Goal: Use online tool/utility

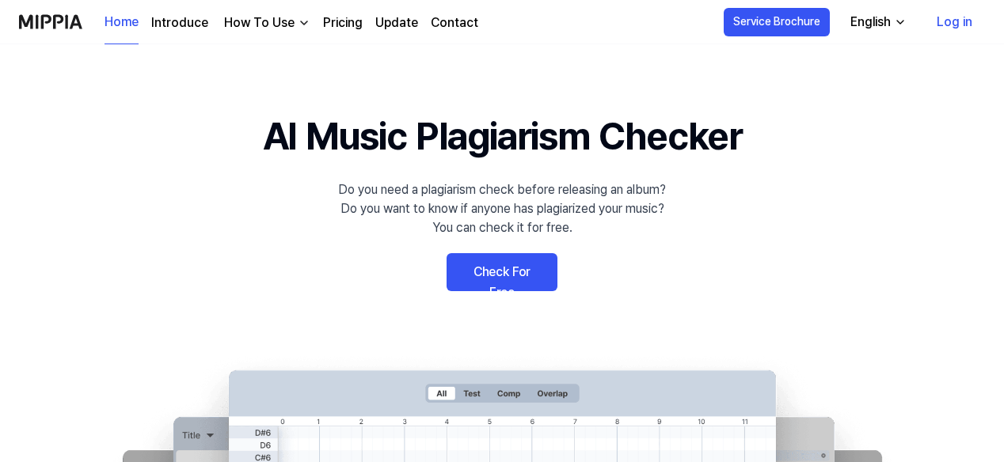
click at [530, 276] on link "Check For Free" at bounding box center [501, 272] width 111 height 38
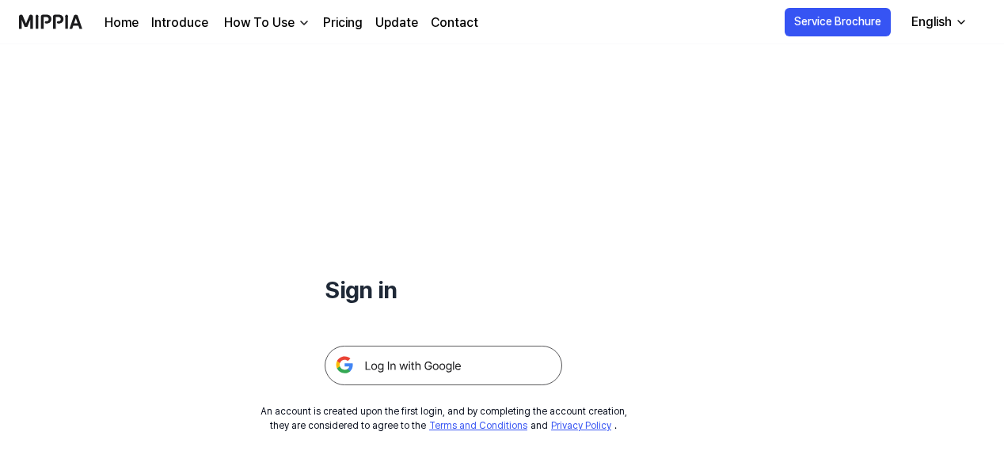
click at [406, 365] on img at bounding box center [442, 366] width 237 height 40
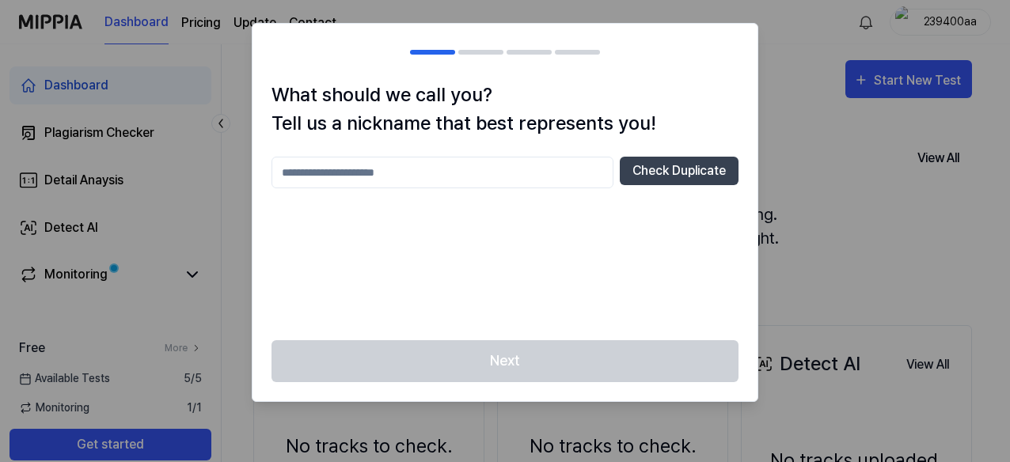
click at [456, 178] on input "text" at bounding box center [442, 173] width 342 height 32
type input "*"
click at [676, 171] on button "Check Duplicate" at bounding box center [679, 171] width 119 height 28
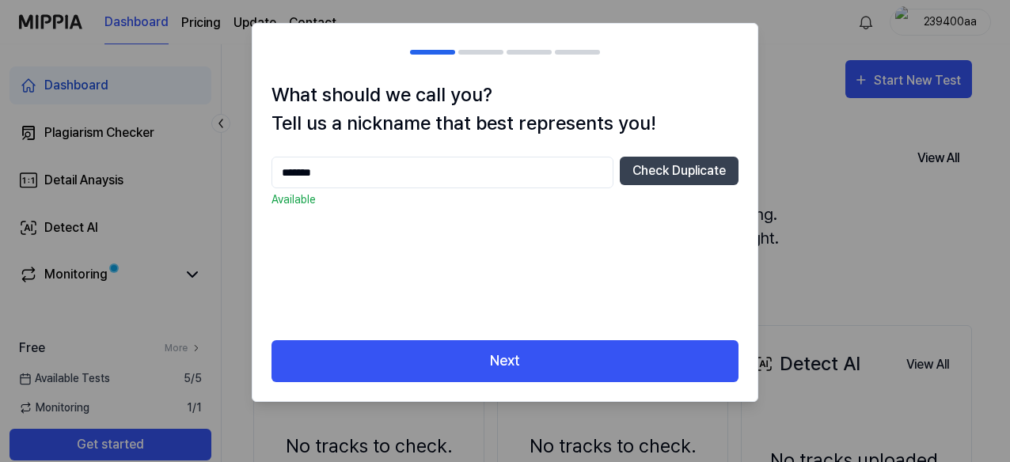
click at [446, 169] on input "*******" at bounding box center [442, 173] width 342 height 32
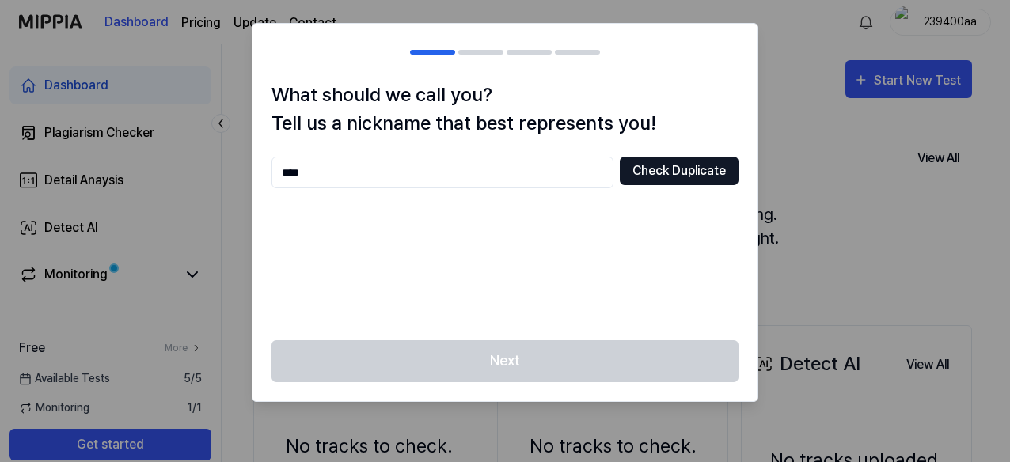
click at [650, 178] on button "Check Duplicate" at bounding box center [679, 171] width 119 height 28
click at [527, 170] on input "****" at bounding box center [442, 173] width 342 height 32
type input "****"
click at [678, 180] on button "Check Duplicate" at bounding box center [679, 171] width 119 height 28
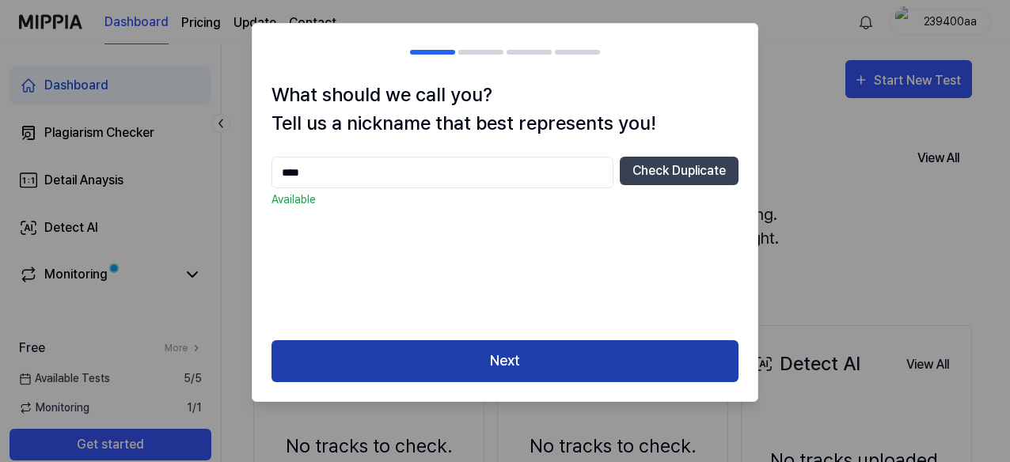
click at [514, 370] on button "Next" at bounding box center [504, 361] width 467 height 42
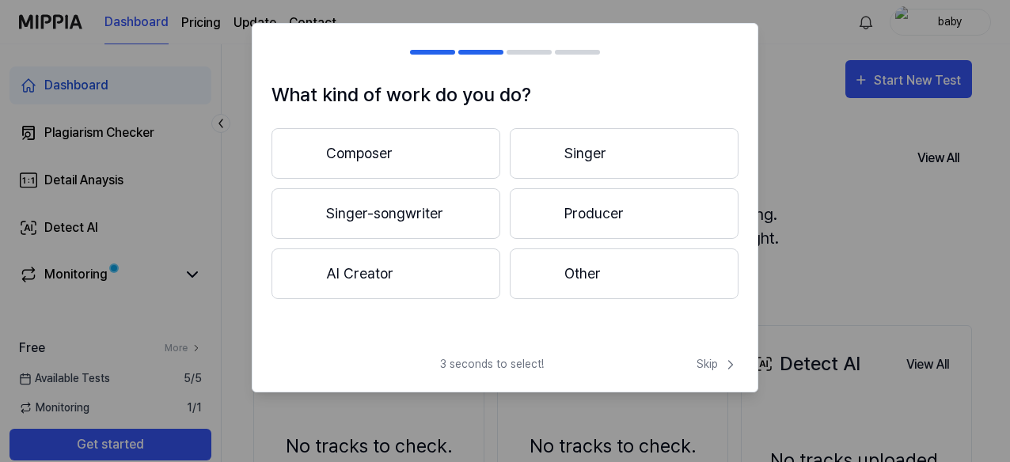
click at [576, 282] on button "Other" at bounding box center [624, 274] width 229 height 51
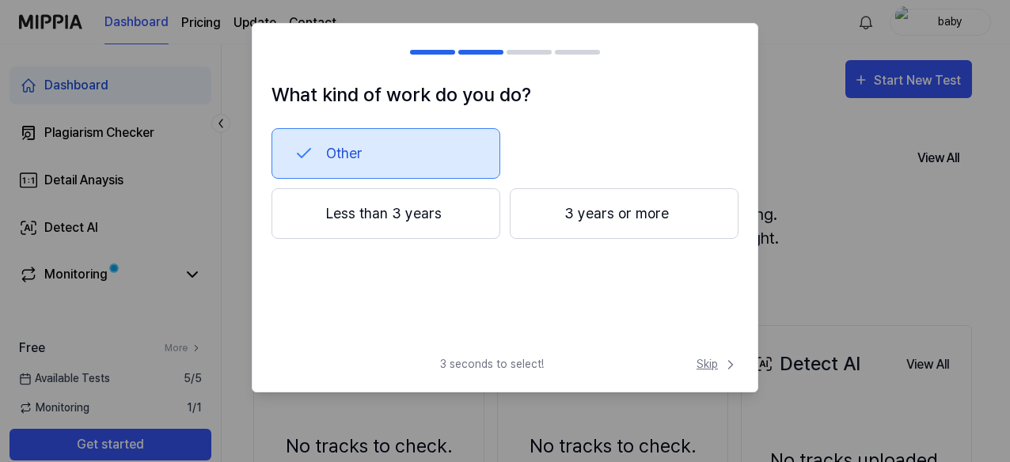
click at [724, 367] on icon at bounding box center [731, 365] width 16 height 16
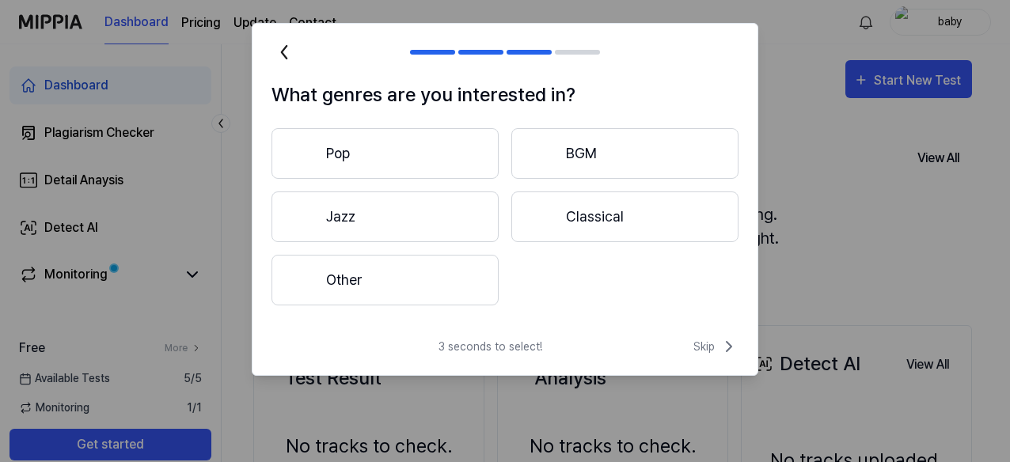
click at [356, 278] on button "Other" at bounding box center [384, 280] width 227 height 51
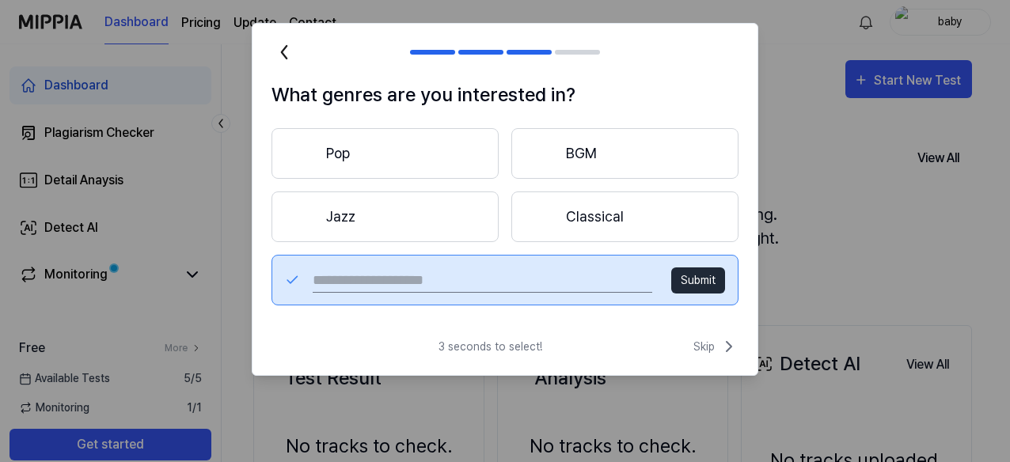
click at [715, 286] on button "Submit" at bounding box center [698, 281] width 54 height 26
click at [370, 156] on button "Pop" at bounding box center [384, 153] width 227 height 51
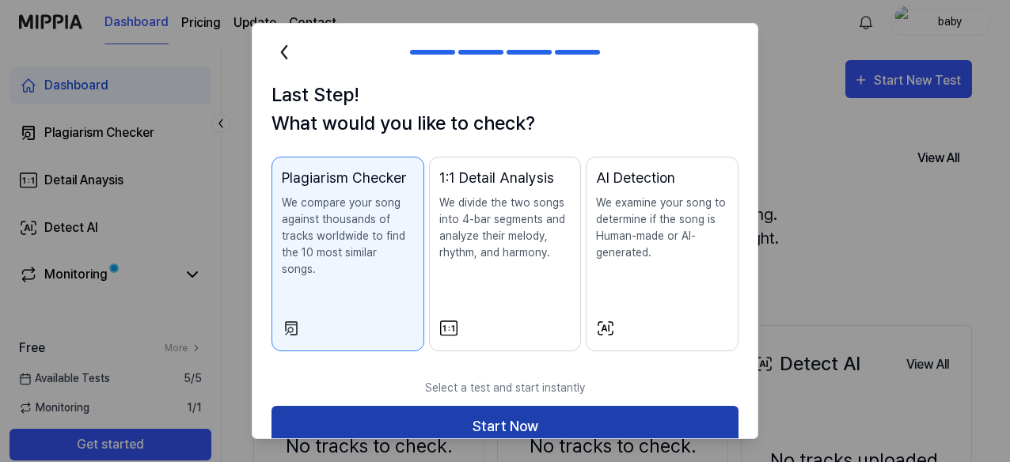
click at [518, 406] on button "Start Now" at bounding box center [504, 427] width 467 height 42
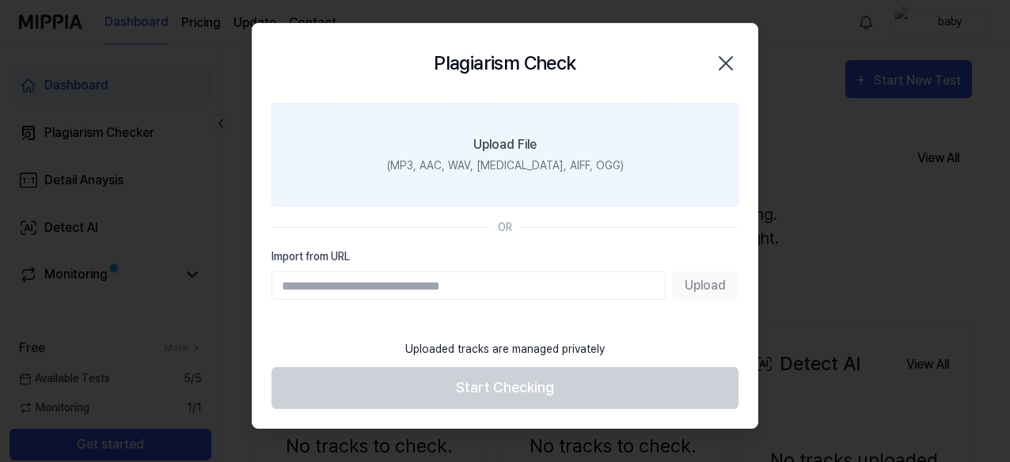
click at [532, 172] on div "(MP3, AAC, WAV, FLAC, AIFF, OGG)" at bounding box center [505, 165] width 237 height 17
click at [0, 0] on input "Upload File (MP3, AAC, WAV, FLAC, AIFF, OGG)" at bounding box center [0, 0] width 0 height 0
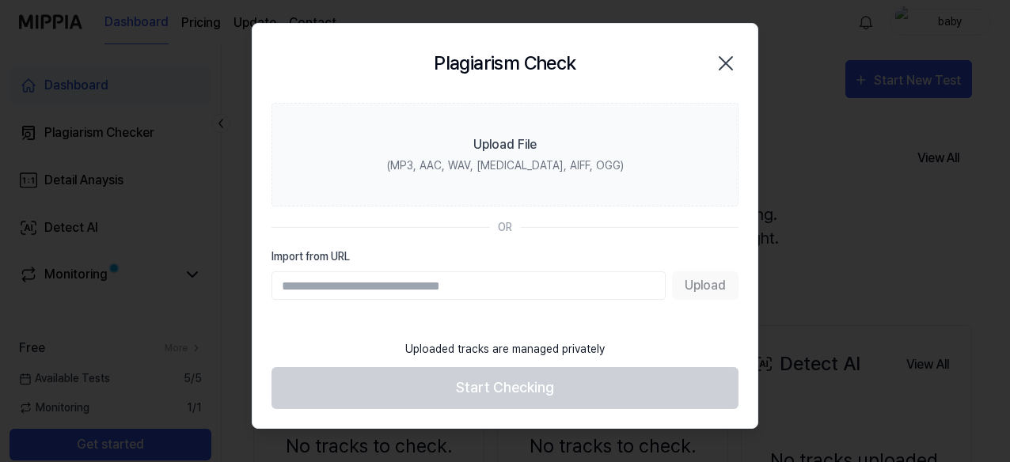
click at [730, 64] on icon "button" at bounding box center [725, 63] width 25 height 25
